Goal: Obtain resource: Obtain resource

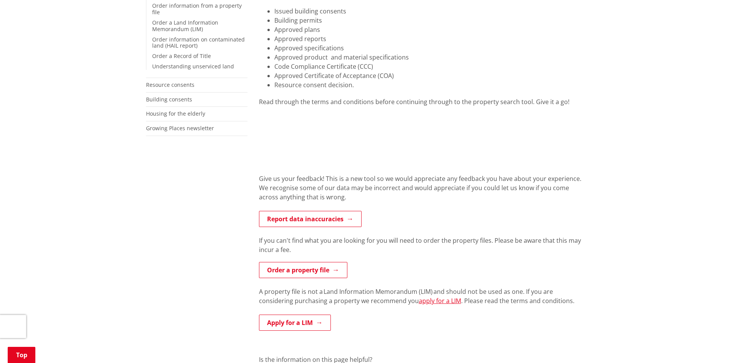
scroll to position [244, 0]
click at [326, 262] on link "Order a property file" at bounding box center [303, 270] width 88 height 16
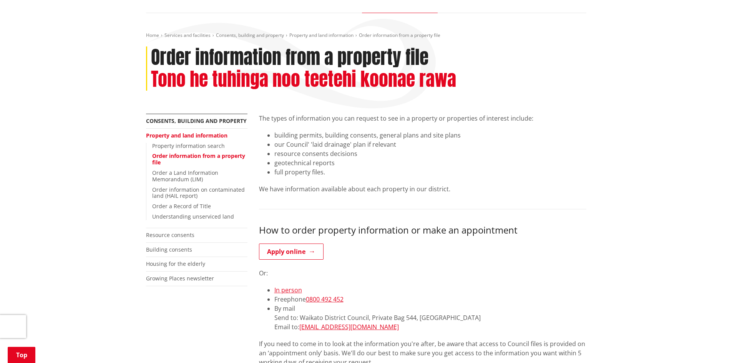
scroll to position [87, 0]
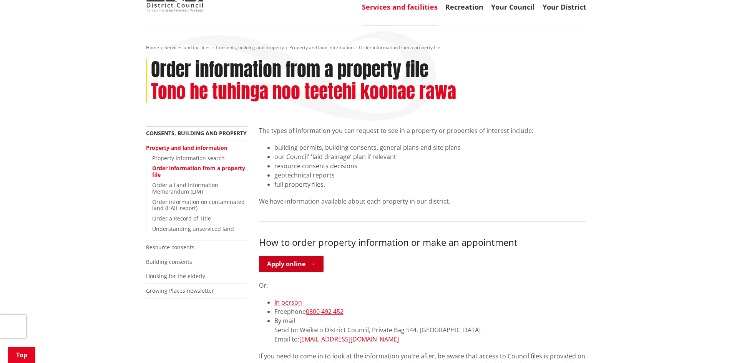
click at [302, 256] on link "Apply online" at bounding box center [291, 264] width 65 height 16
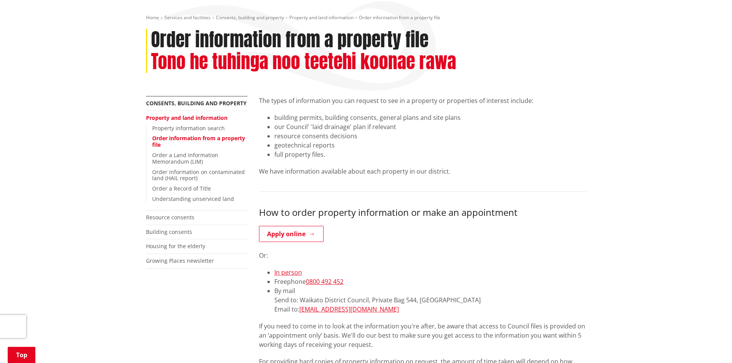
scroll to position [128, 0]
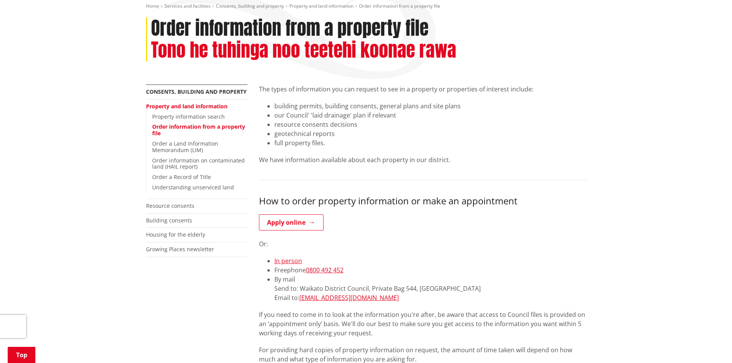
click at [186, 103] on link "Property and land information" at bounding box center [186, 106] width 81 height 7
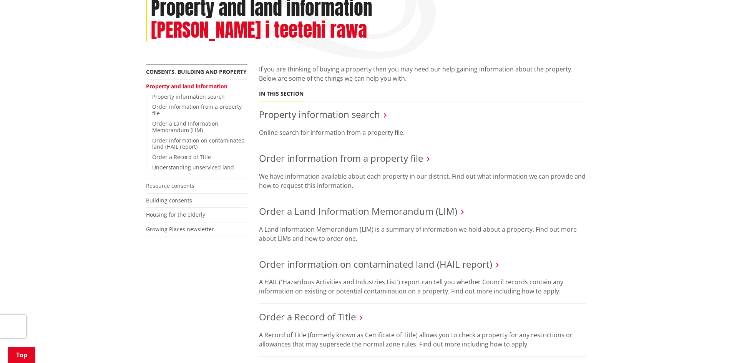
scroll to position [217, 0]
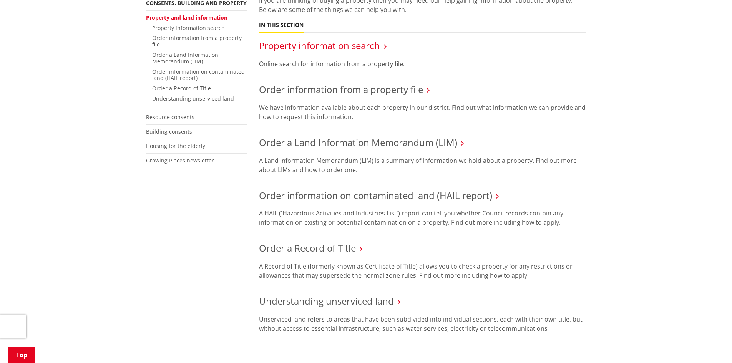
click at [353, 39] on link "Property information search" at bounding box center [319, 45] width 121 height 13
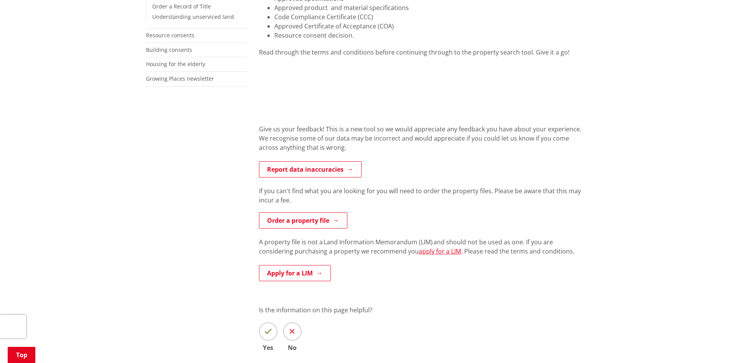
scroll to position [291, 0]
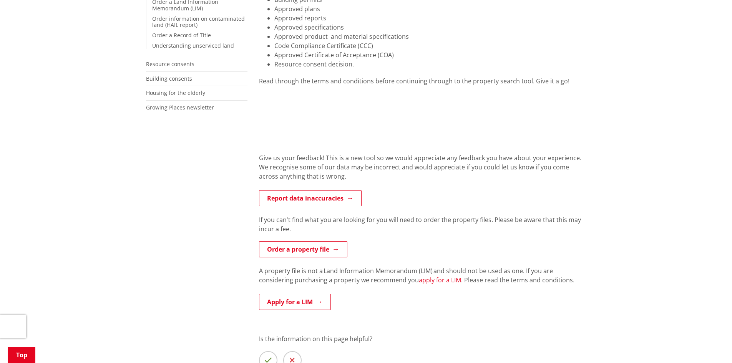
scroll to position [265, 0]
